Goal: Transaction & Acquisition: Purchase product/service

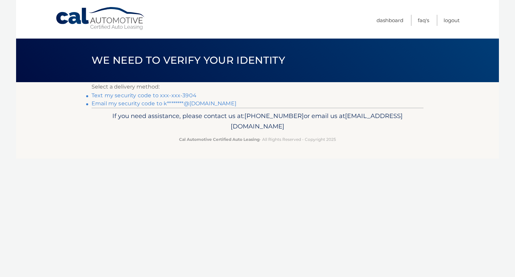
click at [164, 96] on link "Text my security code to xxx-xxx-3904" at bounding box center [143, 95] width 105 height 6
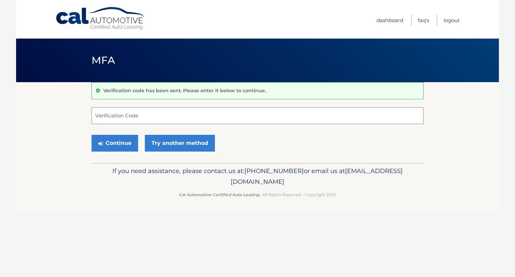
click at [142, 112] on input "Verification Code" at bounding box center [257, 115] width 332 height 17
type input "543815"
click at [125, 142] on button "Continue" at bounding box center [114, 143] width 47 height 17
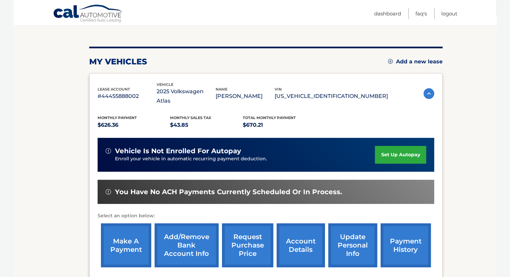
scroll to position [67, 0]
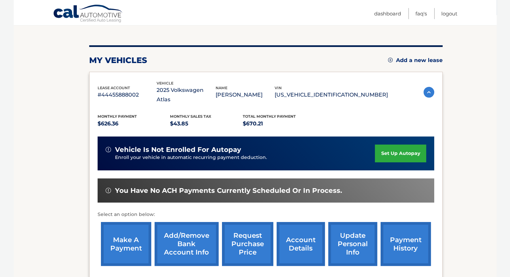
click at [137, 234] on link "make a payment" at bounding box center [126, 244] width 50 height 44
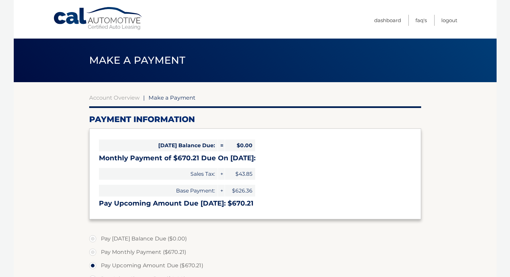
select select "MDcxZDMxMGItMzZmZS00MWExLWJjMjAtMmFmNjkxMWI3YjI2"
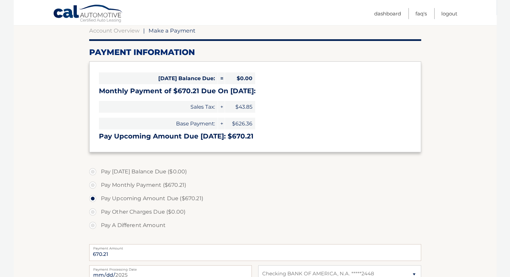
scroll to position [134, 0]
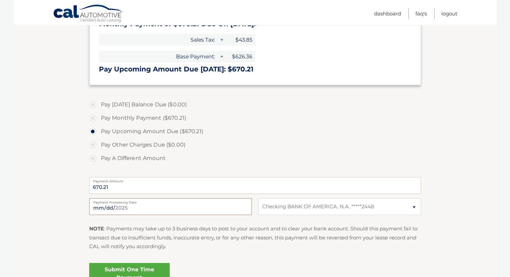
click at [158, 209] on input "[DATE]" at bounding box center [170, 206] width 163 height 17
type input "[DATE]"
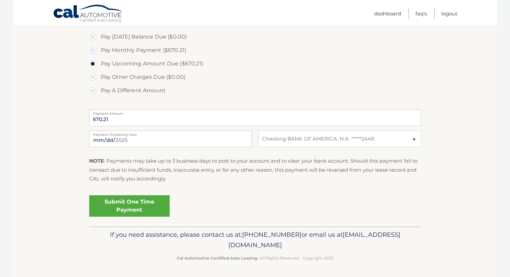
click at [136, 206] on link "Submit One Time Payment" at bounding box center [129, 205] width 80 height 21
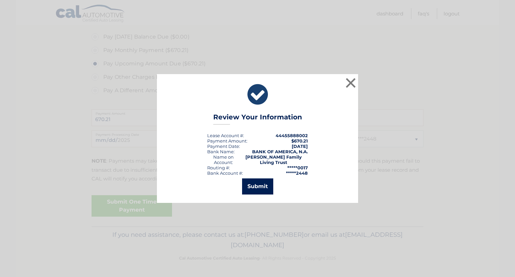
click at [256, 188] on button "Submit" at bounding box center [257, 186] width 31 height 16
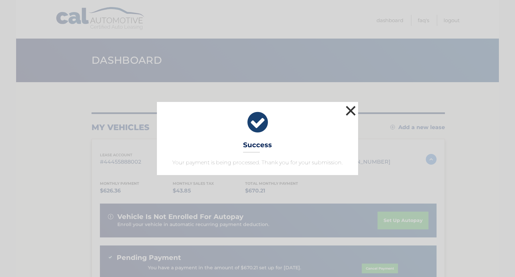
click at [348, 114] on button "×" at bounding box center [350, 110] width 13 height 13
